Goal: Transaction & Acquisition: Obtain resource

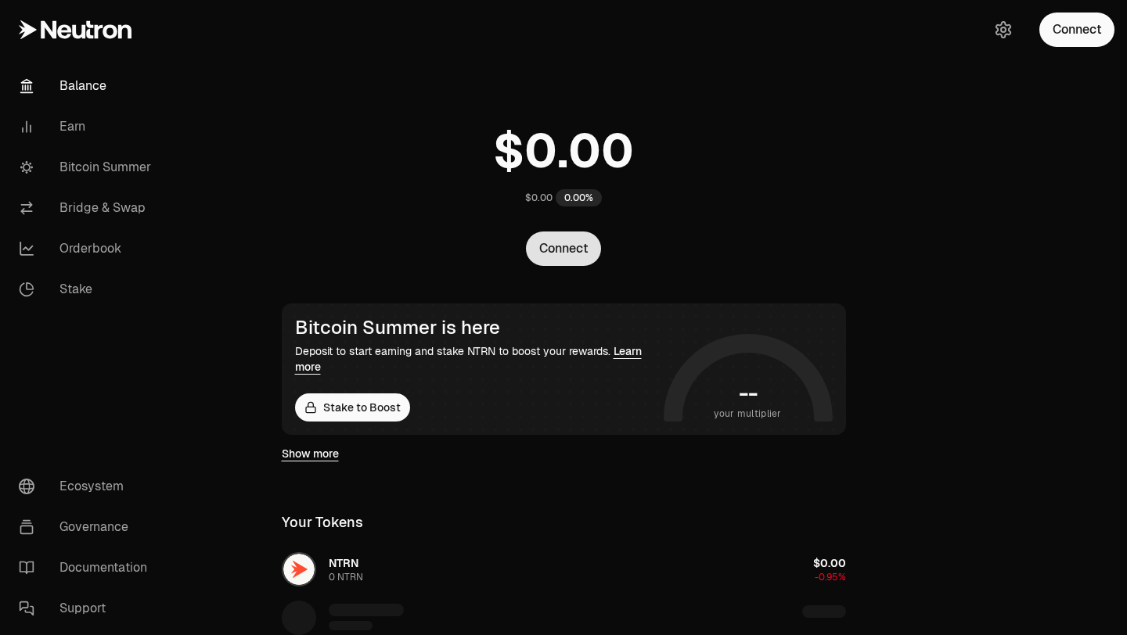
click at [540, 261] on button "Connect" at bounding box center [563, 249] width 75 height 34
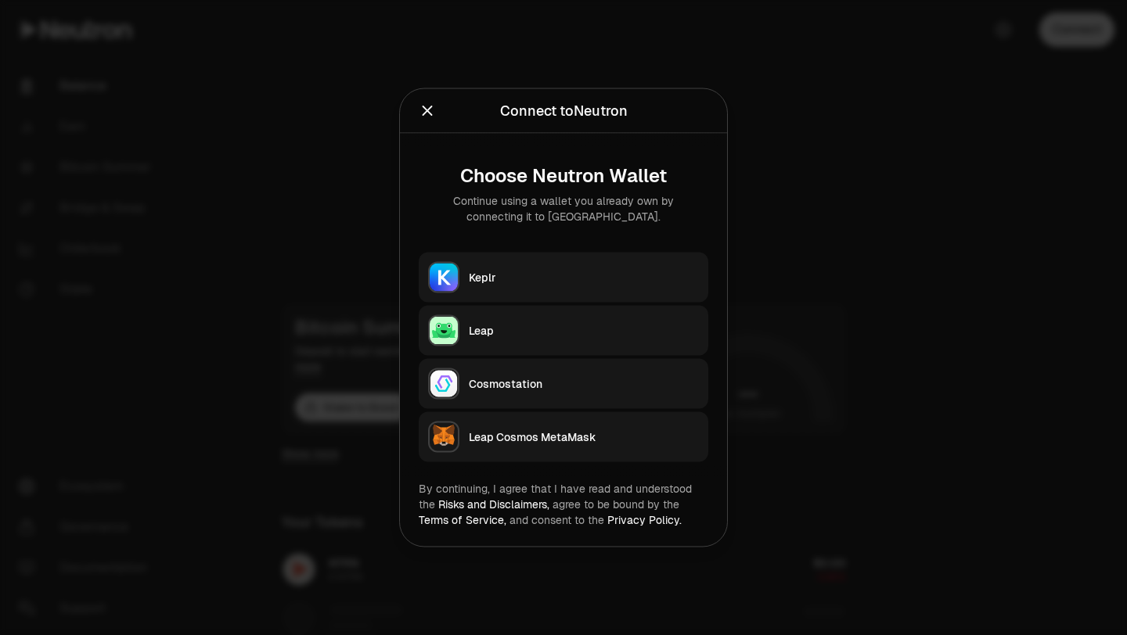
click at [535, 275] on div "Keplr" at bounding box center [584, 278] width 230 height 16
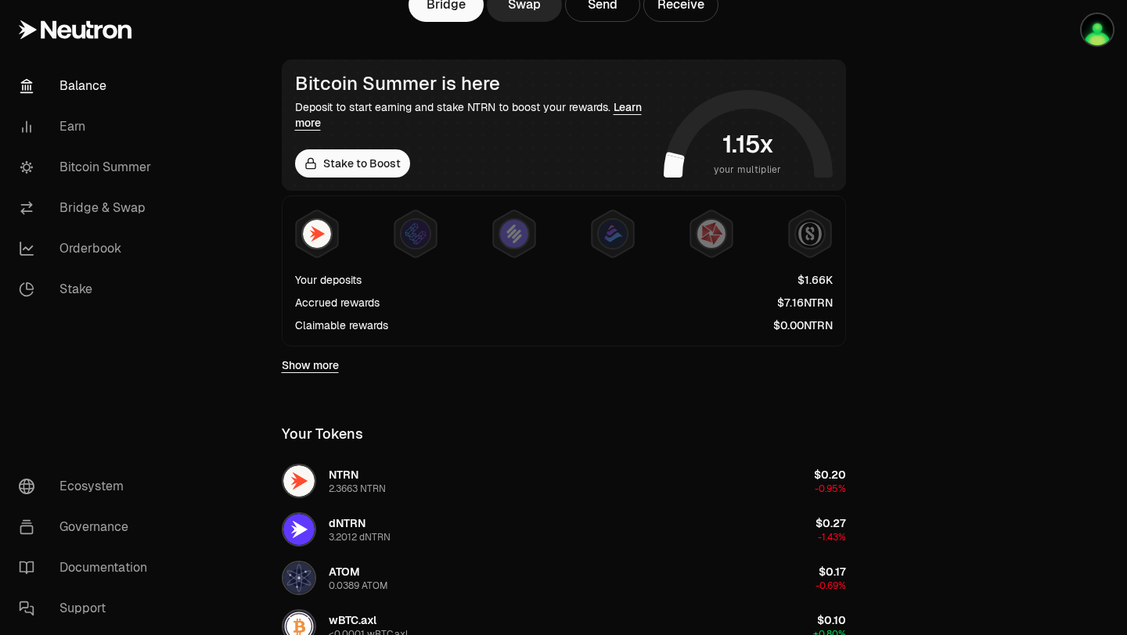
scroll to position [230, 0]
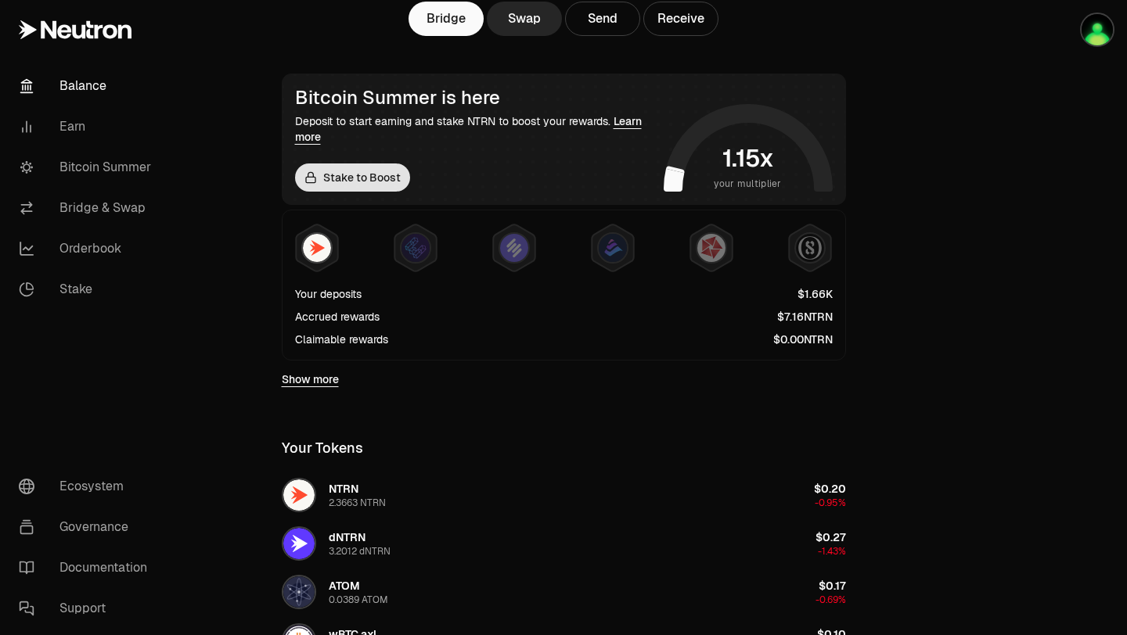
click at [359, 167] on link "Stake to Boost" at bounding box center [352, 178] width 115 height 28
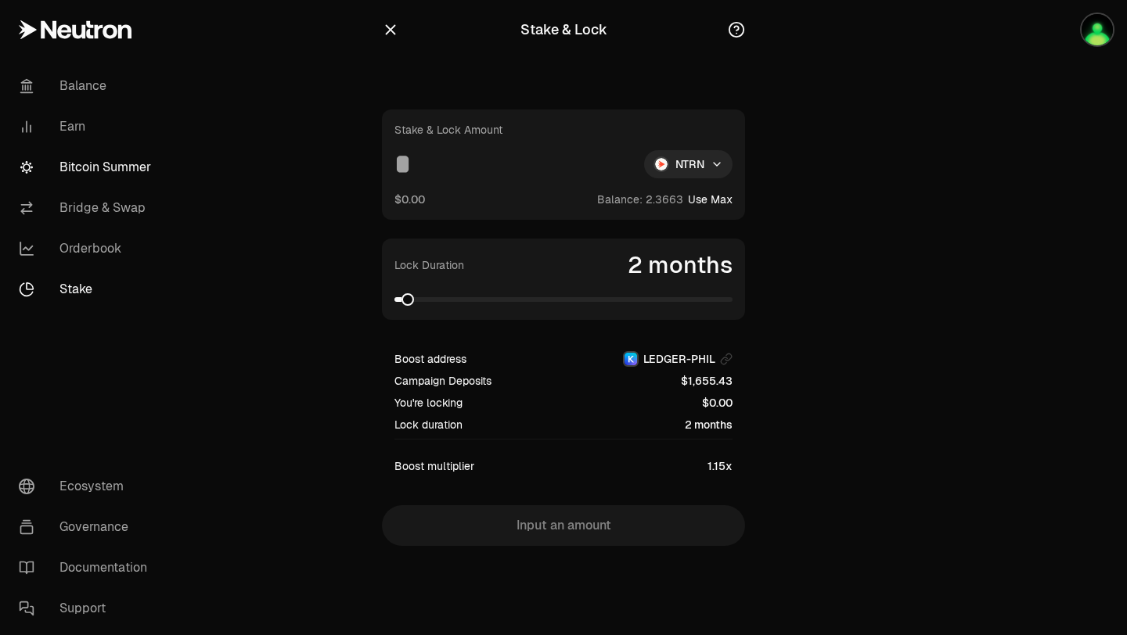
click at [106, 164] on link "Bitcoin Summer" at bounding box center [87, 167] width 163 height 41
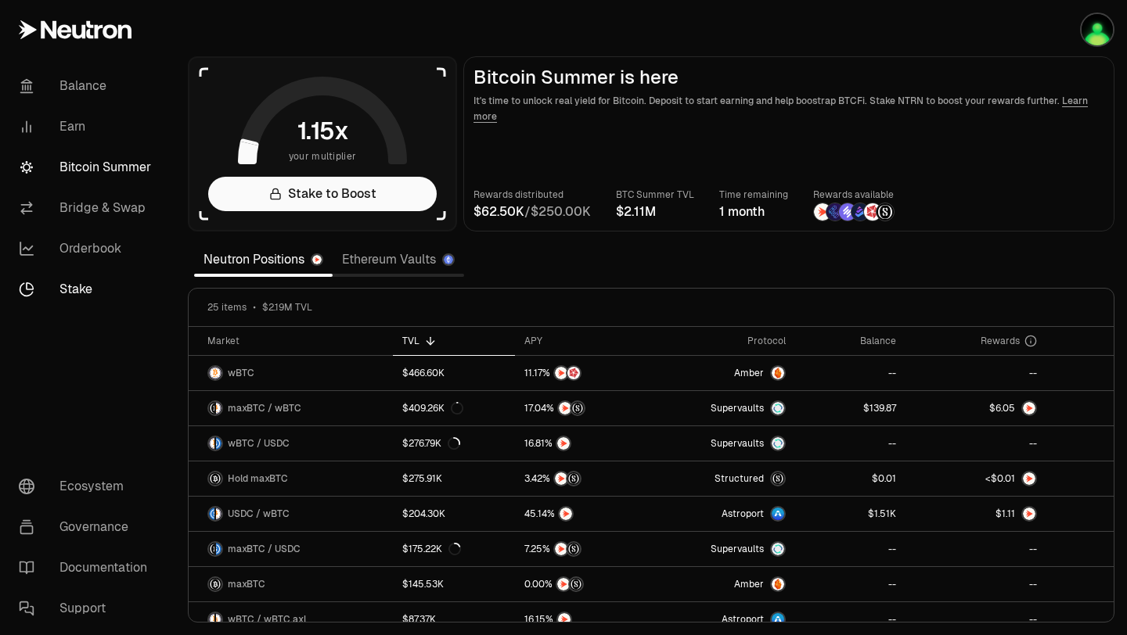
click at [57, 287] on link "Stake" at bounding box center [87, 289] width 163 height 41
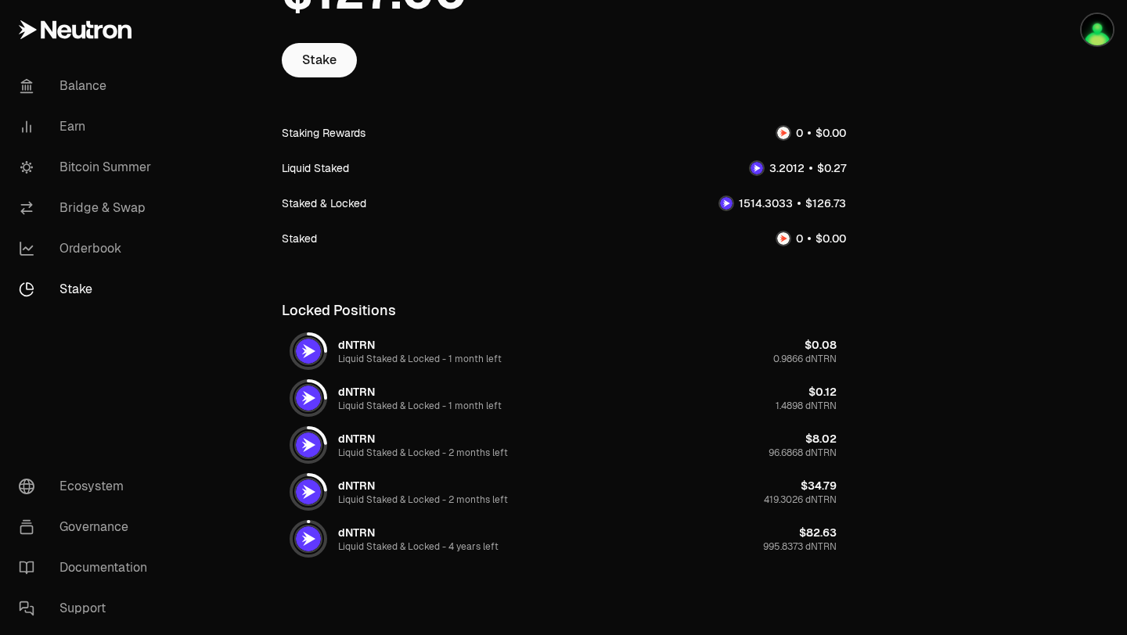
scroll to position [178, 0]
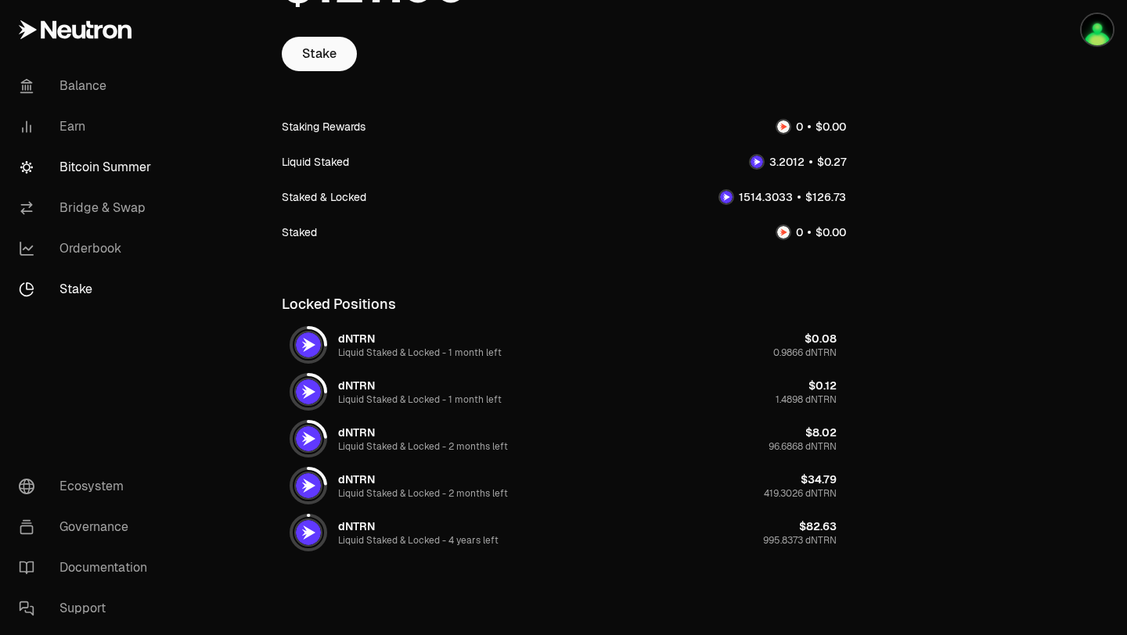
click at [85, 173] on link "Bitcoin Summer" at bounding box center [87, 167] width 163 height 41
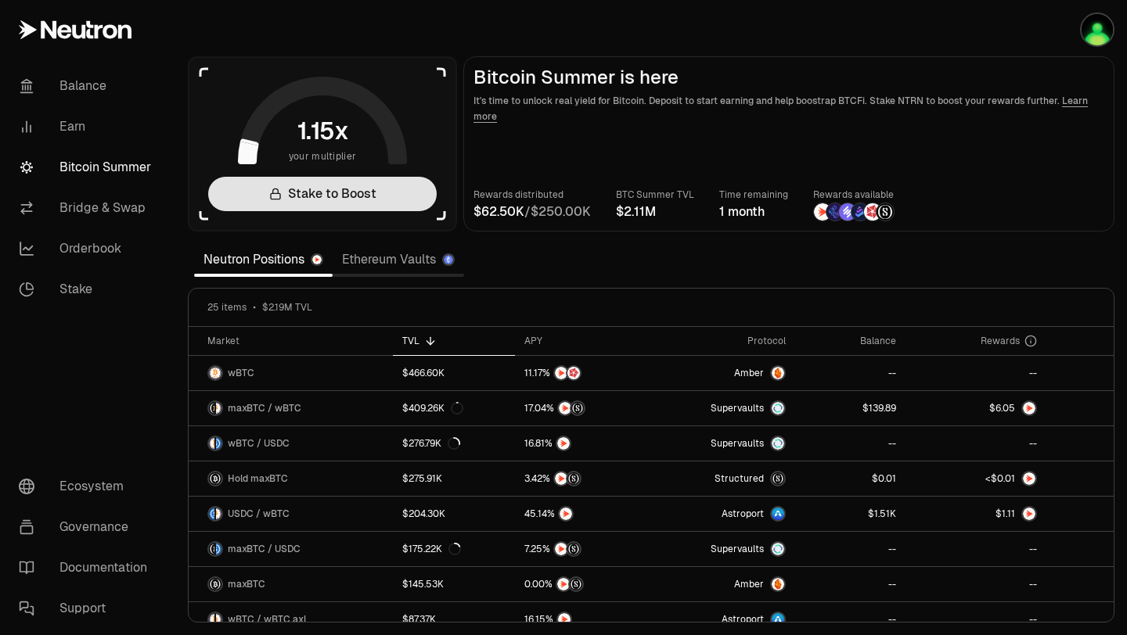
click at [299, 196] on link "Stake to Boost" at bounding box center [322, 194] width 229 height 34
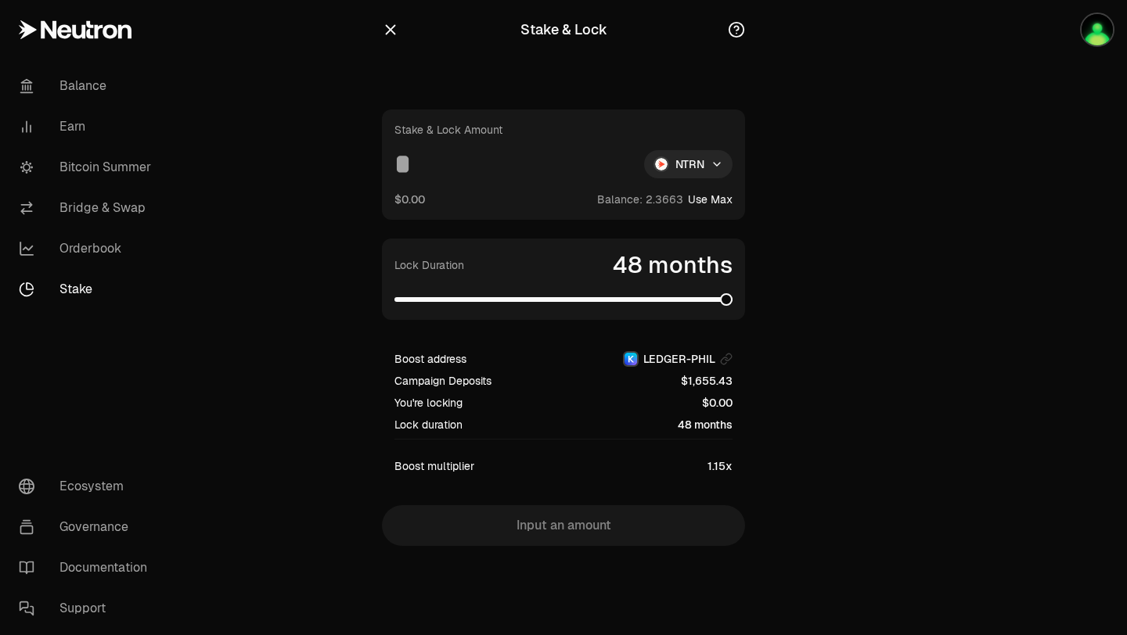
click at [732, 306] on span at bounding box center [726, 299] width 13 height 13
click at [718, 196] on button "Use Max" at bounding box center [710, 200] width 45 height 16
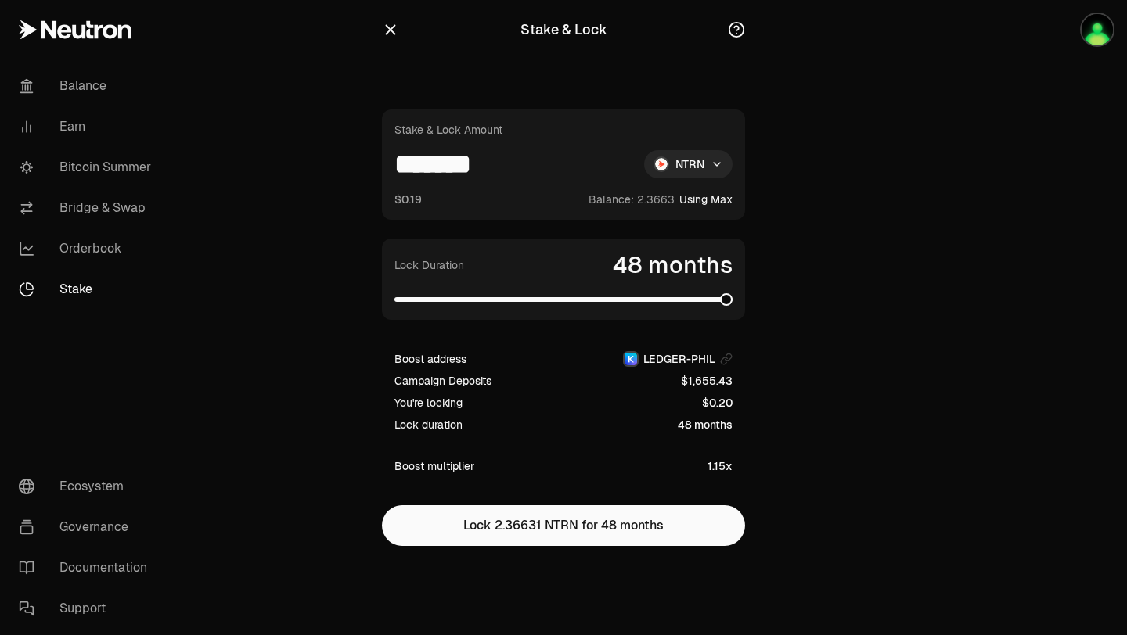
click at [393, 162] on div "Stake & Lock Amount ******* NTRN $0.19 Balance: Using Max" at bounding box center [563, 165] width 363 height 110
click at [398, 164] on input "*******" at bounding box center [512, 164] width 237 height 28
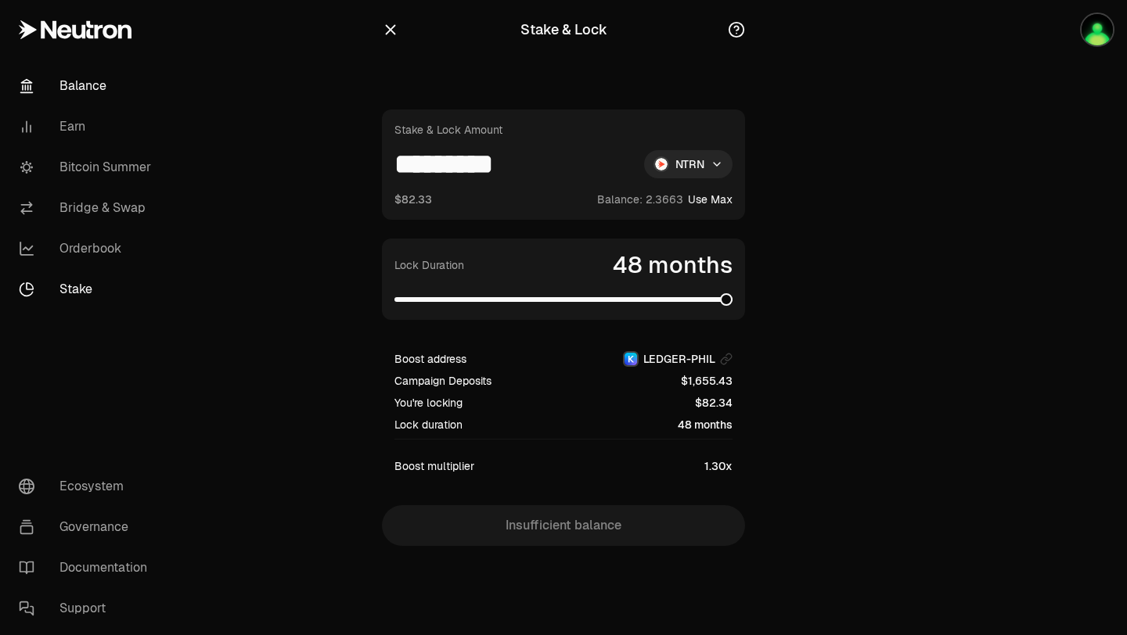
type input "*********"
click at [92, 89] on link "Balance" at bounding box center [87, 86] width 163 height 41
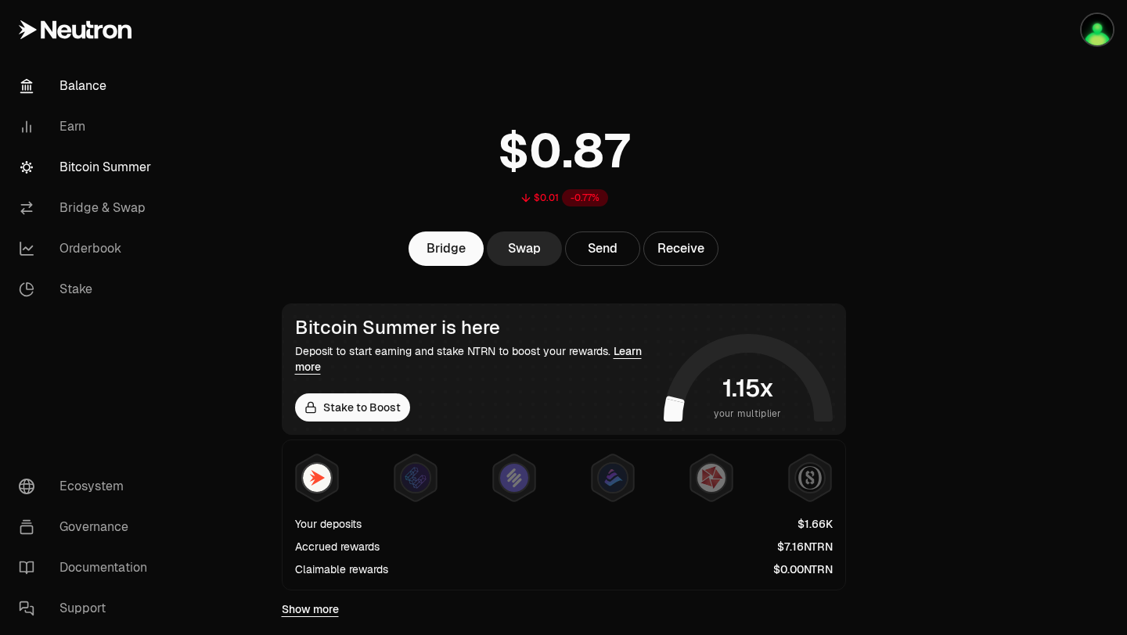
click at [132, 164] on link "Bitcoin Summer" at bounding box center [87, 167] width 163 height 41
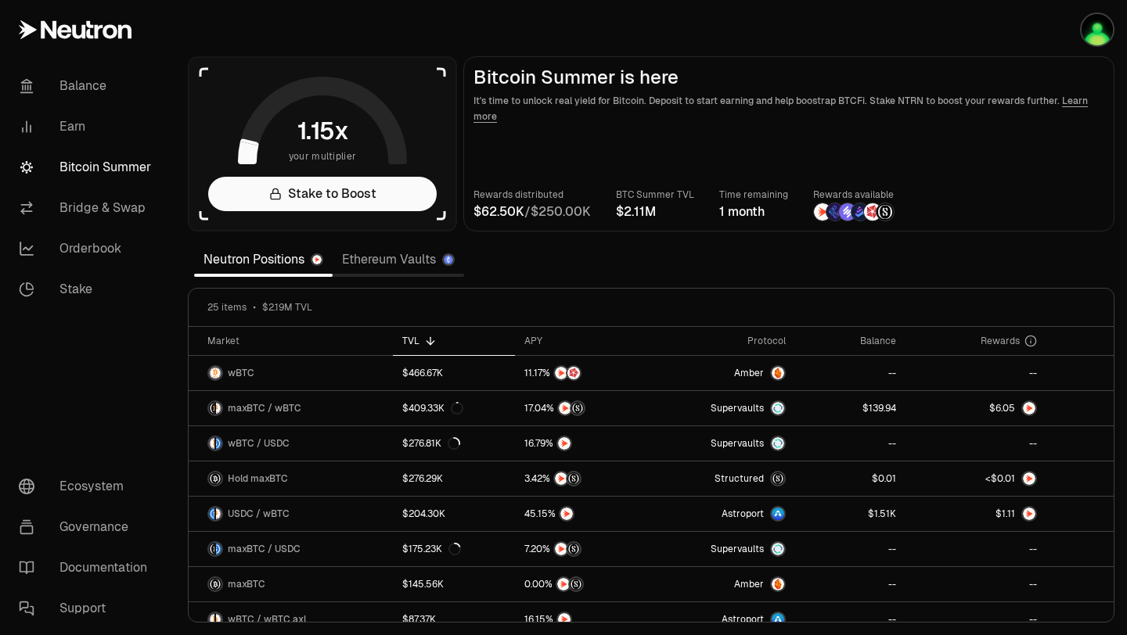
click at [81, 164] on link "Bitcoin Summer" at bounding box center [87, 167] width 163 height 41
click at [70, 132] on link "Earn" at bounding box center [87, 126] width 163 height 41
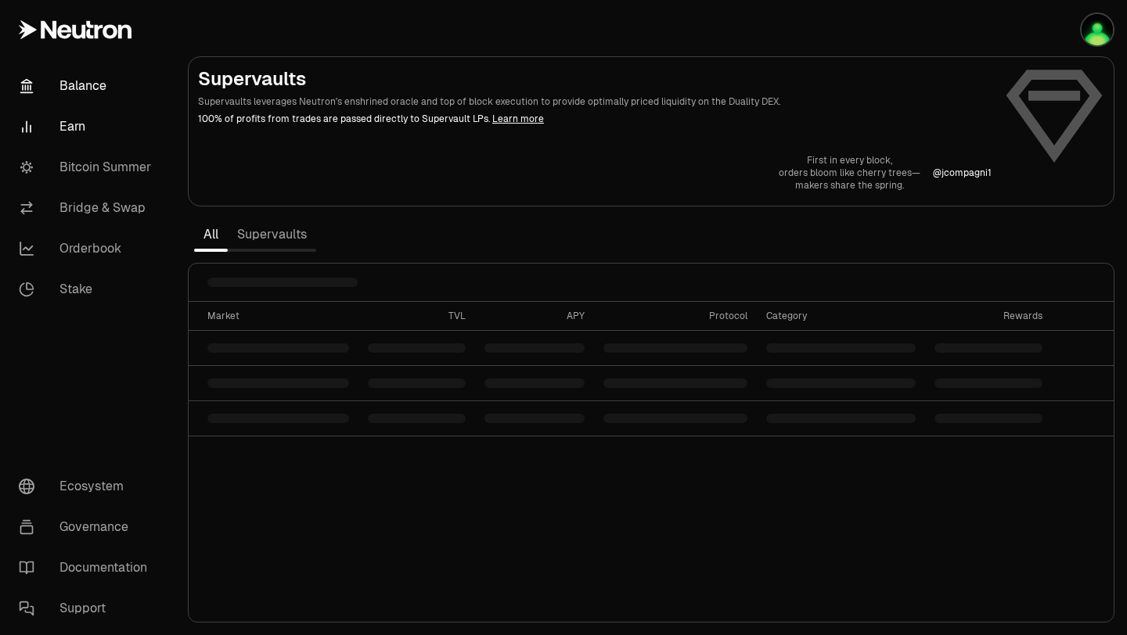
click at [78, 87] on link "Balance" at bounding box center [87, 86] width 163 height 41
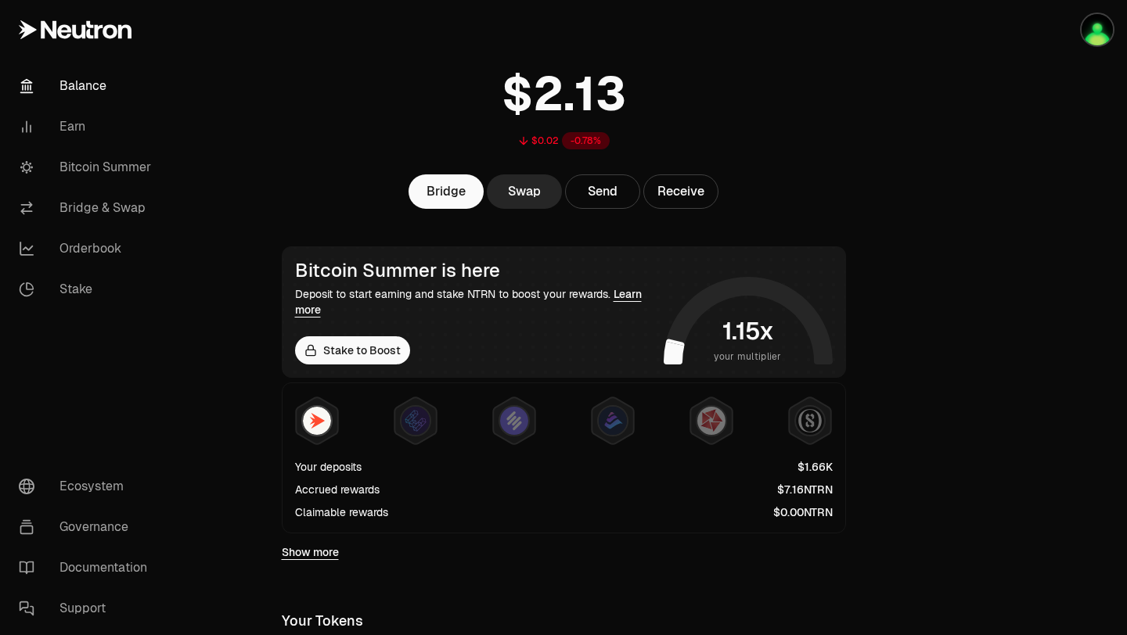
scroll to position [53, 0]
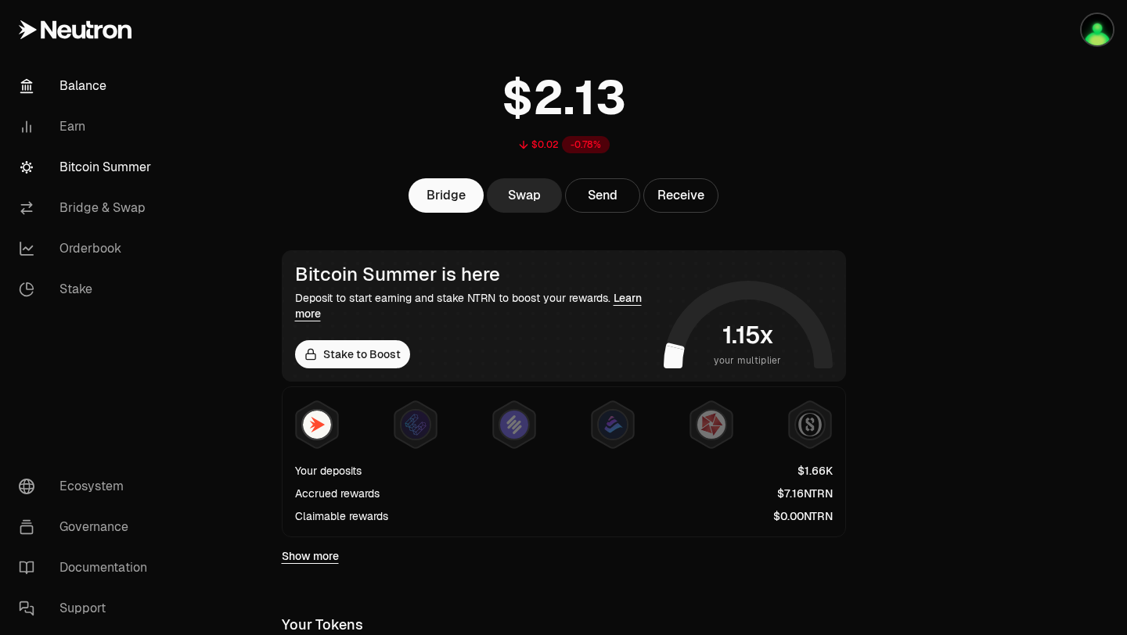
click at [91, 168] on link "Bitcoin Summer" at bounding box center [87, 167] width 163 height 41
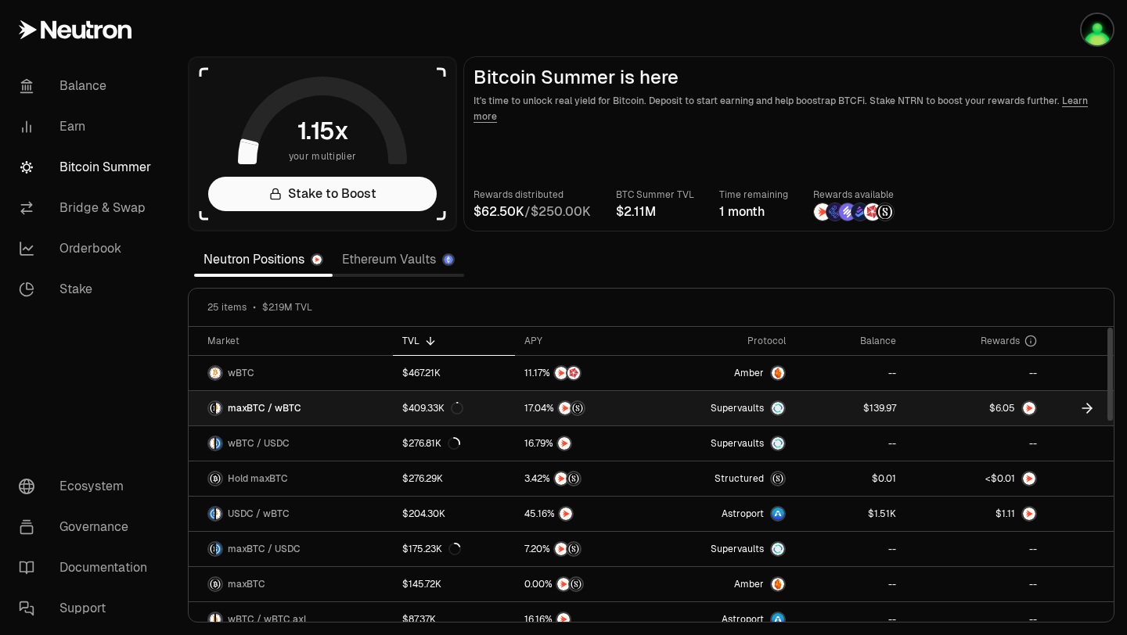
click at [1087, 409] on icon at bounding box center [1087, 409] width 16 height 16
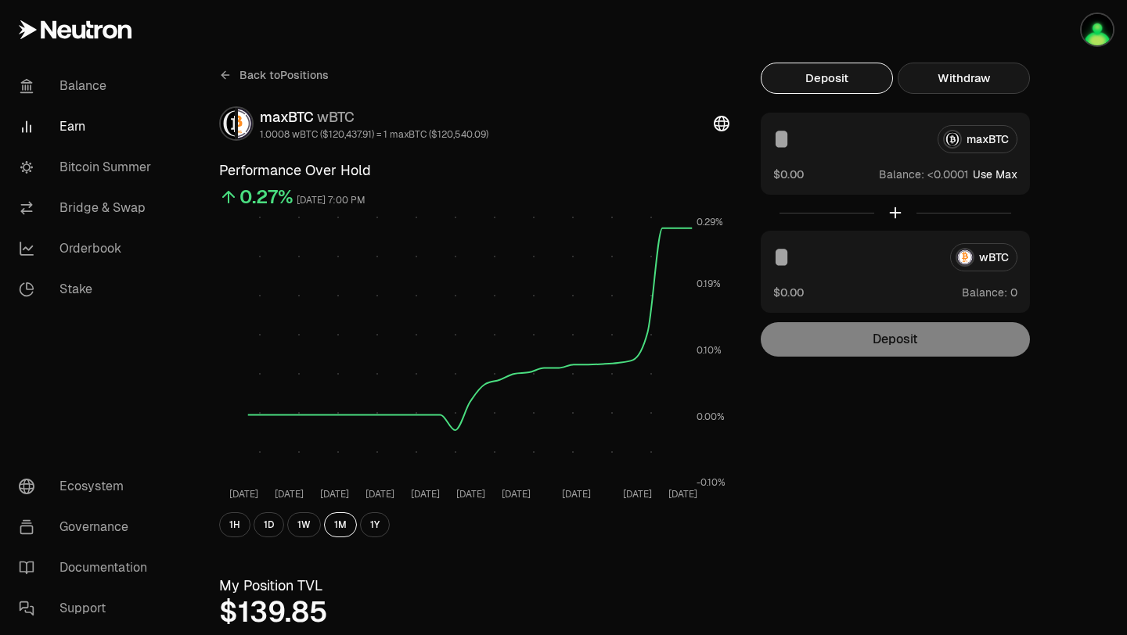
click at [970, 87] on button "Withdraw" at bounding box center [964, 78] width 132 height 31
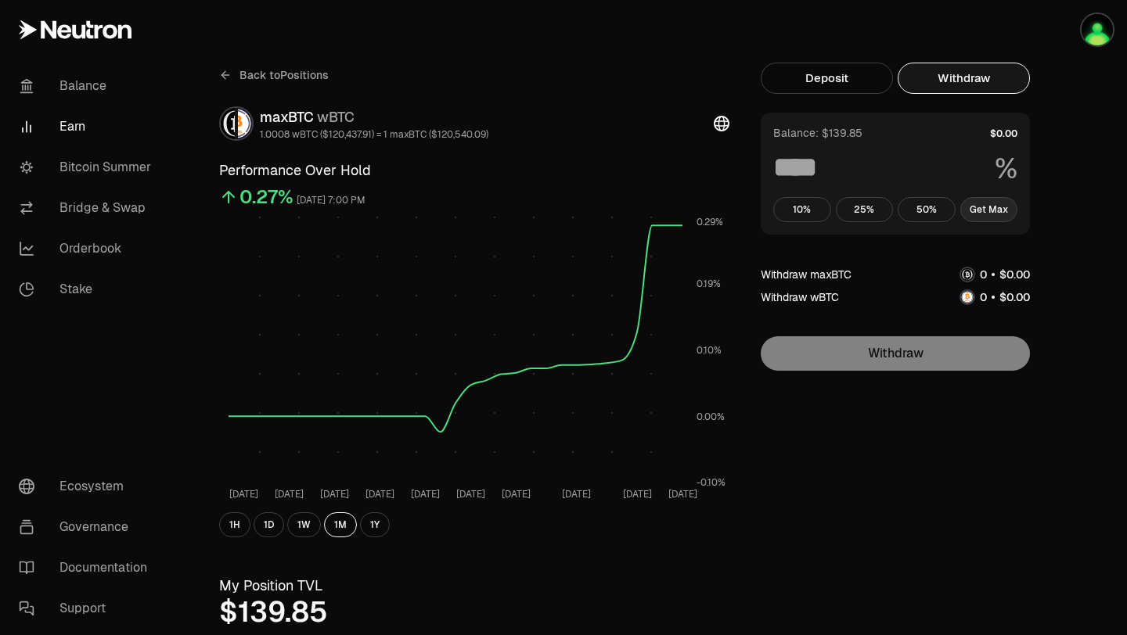
click at [979, 213] on button "Get Max" at bounding box center [989, 209] width 58 height 25
type input "***"
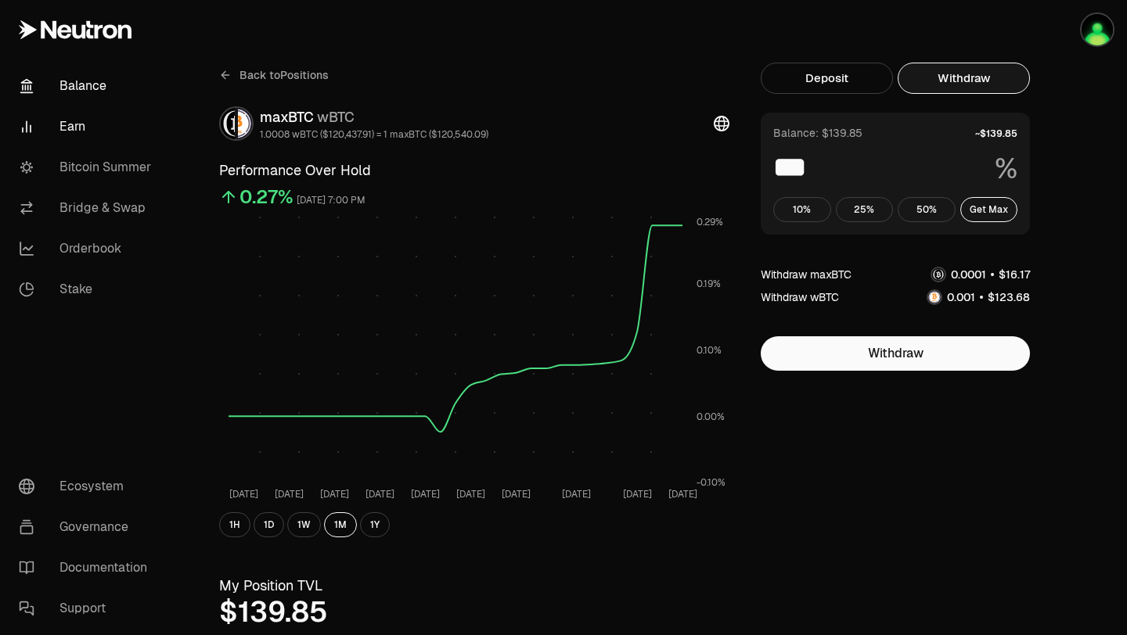
click at [81, 83] on link "Balance" at bounding box center [87, 86] width 163 height 41
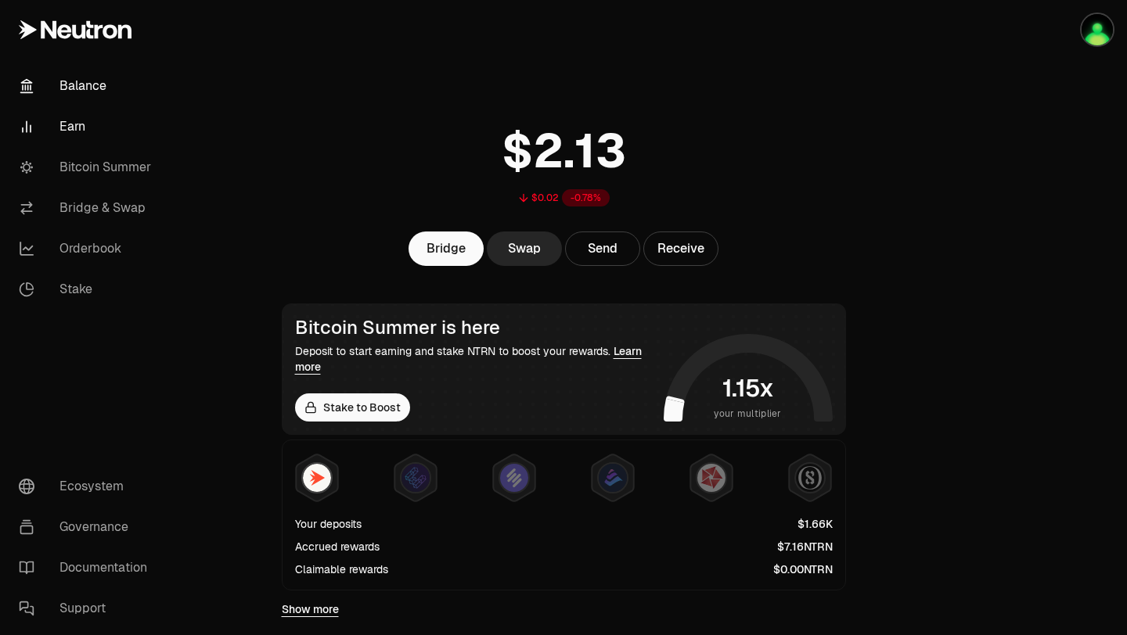
click at [78, 134] on link "Earn" at bounding box center [87, 126] width 163 height 41
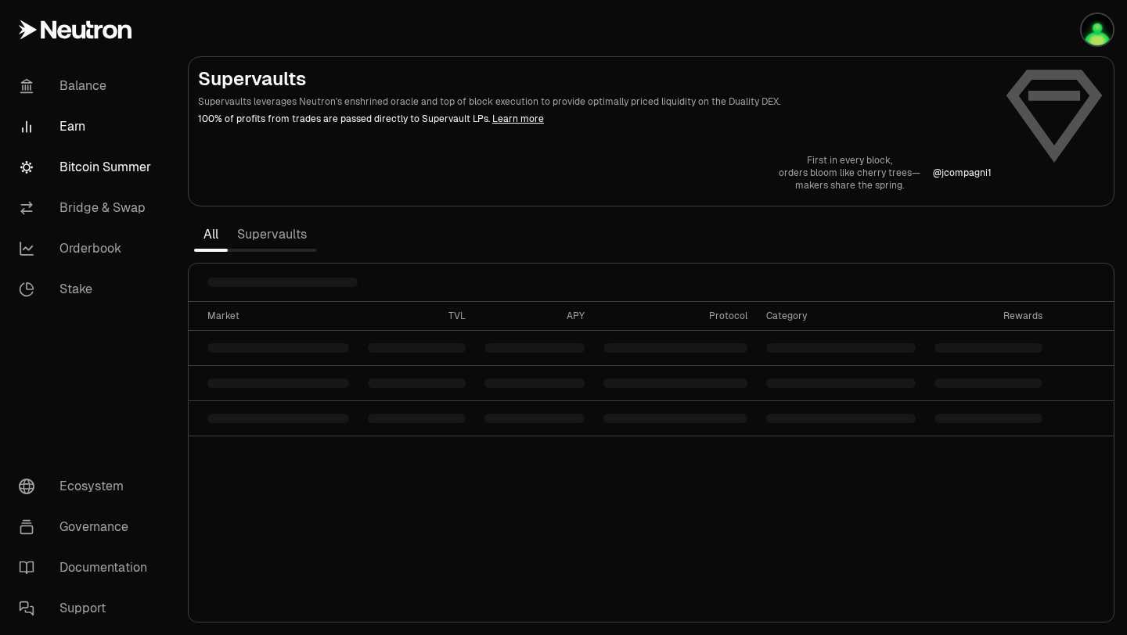
click at [91, 167] on link "Bitcoin Summer" at bounding box center [87, 167] width 163 height 41
